Goal: Information Seeking & Learning: Check status

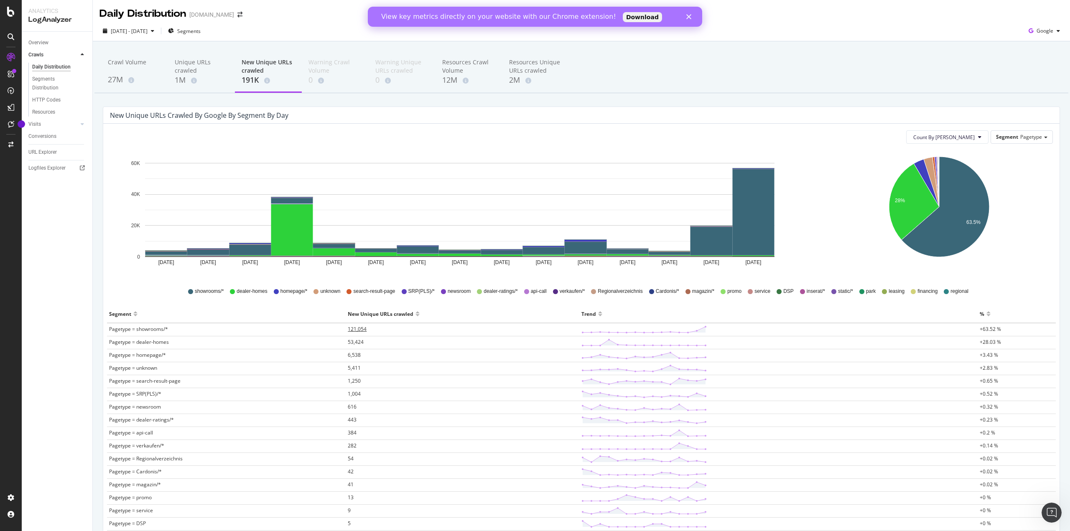
click at [357, 331] on span "121,054" at bounding box center [357, 329] width 19 height 7
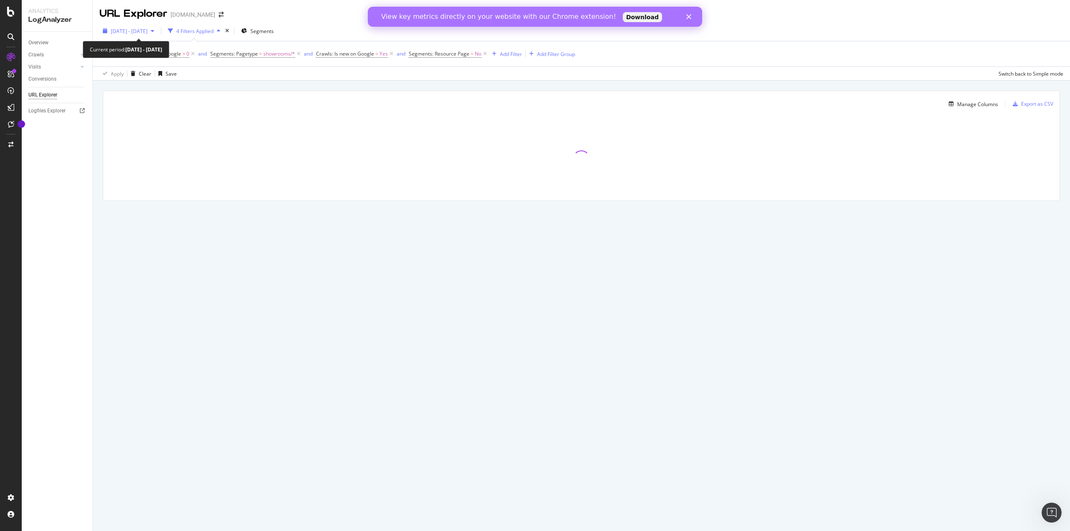
click at [158, 31] on div "button" at bounding box center [153, 30] width 10 height 5
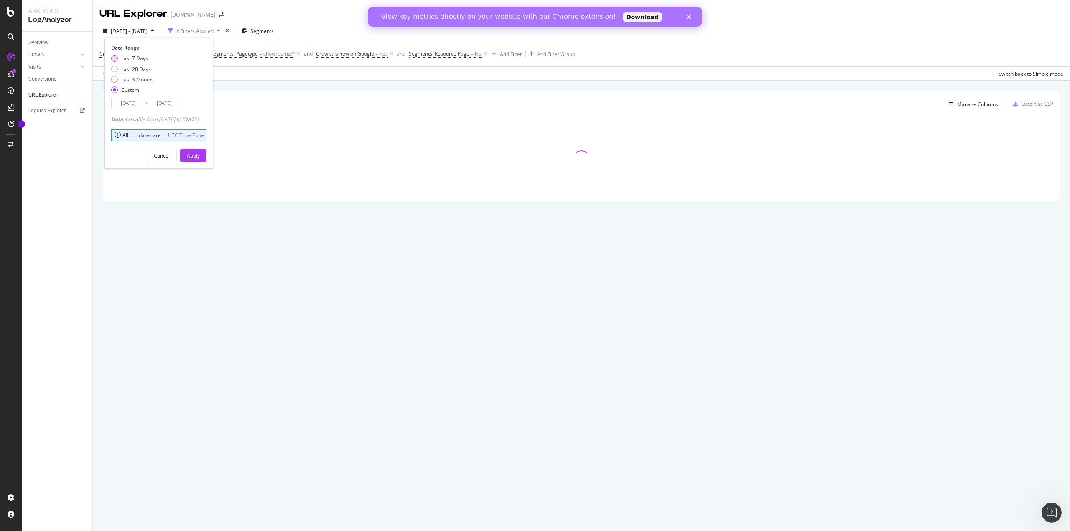
click at [142, 61] on div "Last 7 Days" at bounding box center [134, 58] width 27 height 7
type input "2025/08/16"
type input "2025/08/22"
click at [199, 155] on button "Apply" at bounding box center [193, 155] width 26 height 13
